Goal: Task Accomplishment & Management: Manage account settings

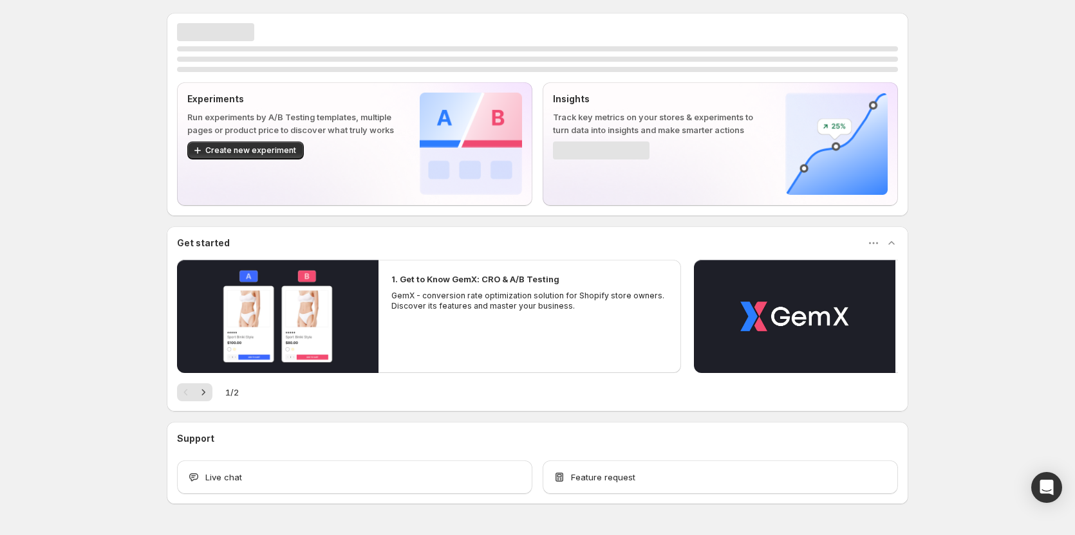
scroll to position [39, 0]
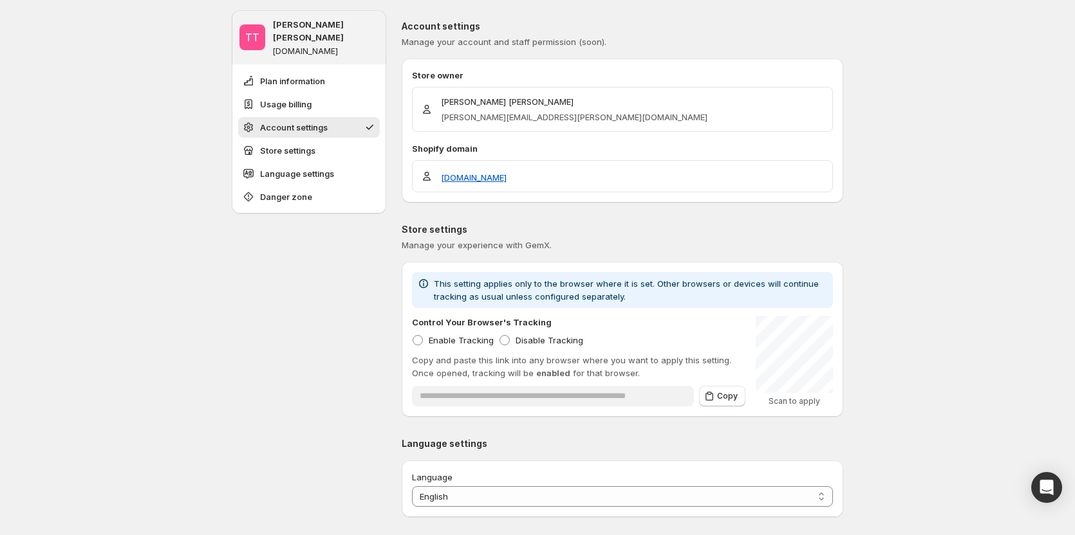
scroll to position [451, 0]
